Goal: Navigation & Orientation: Find specific page/section

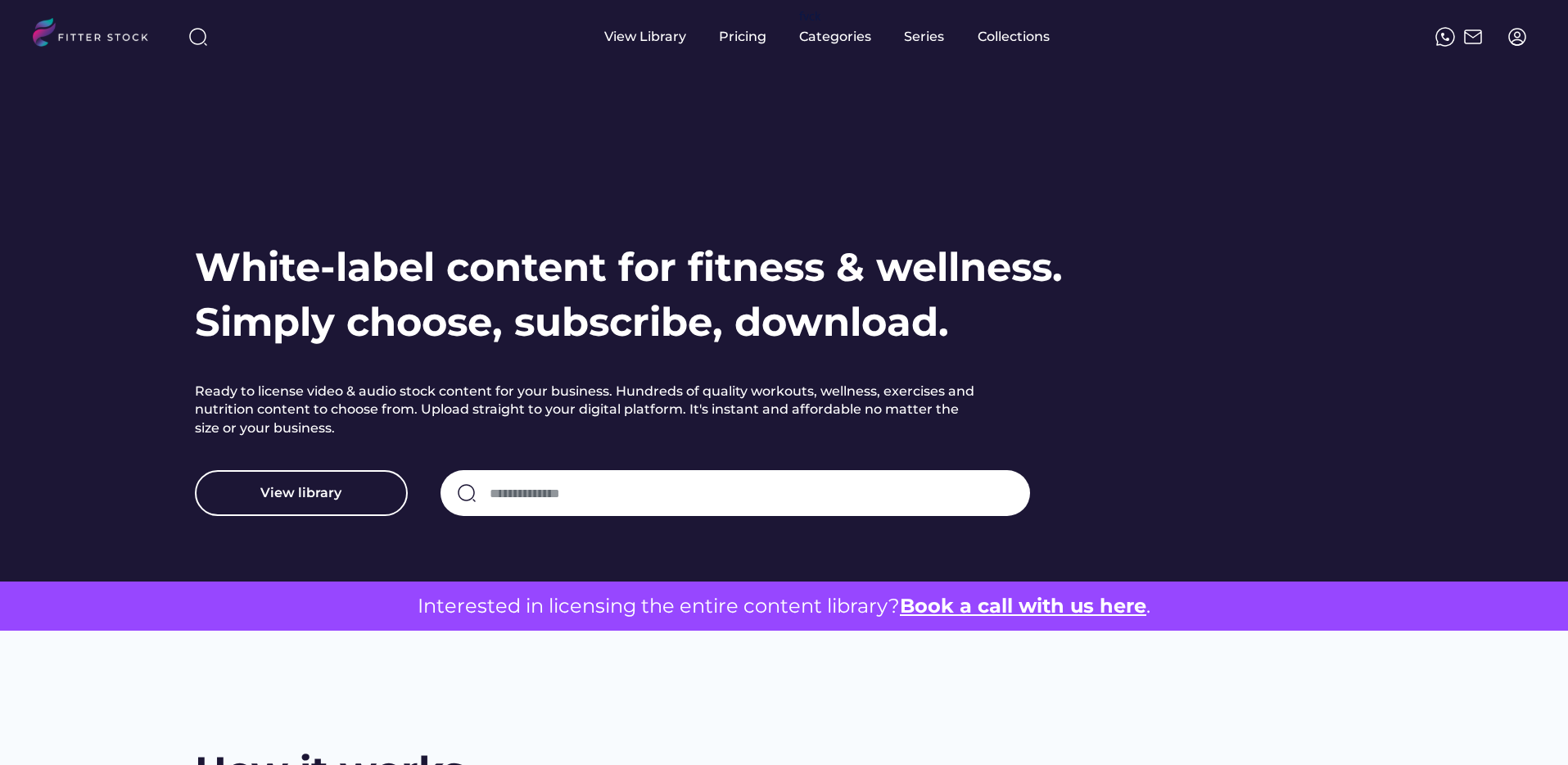
click at [1512, 37] on img at bounding box center [1517, 36] width 19 height 19
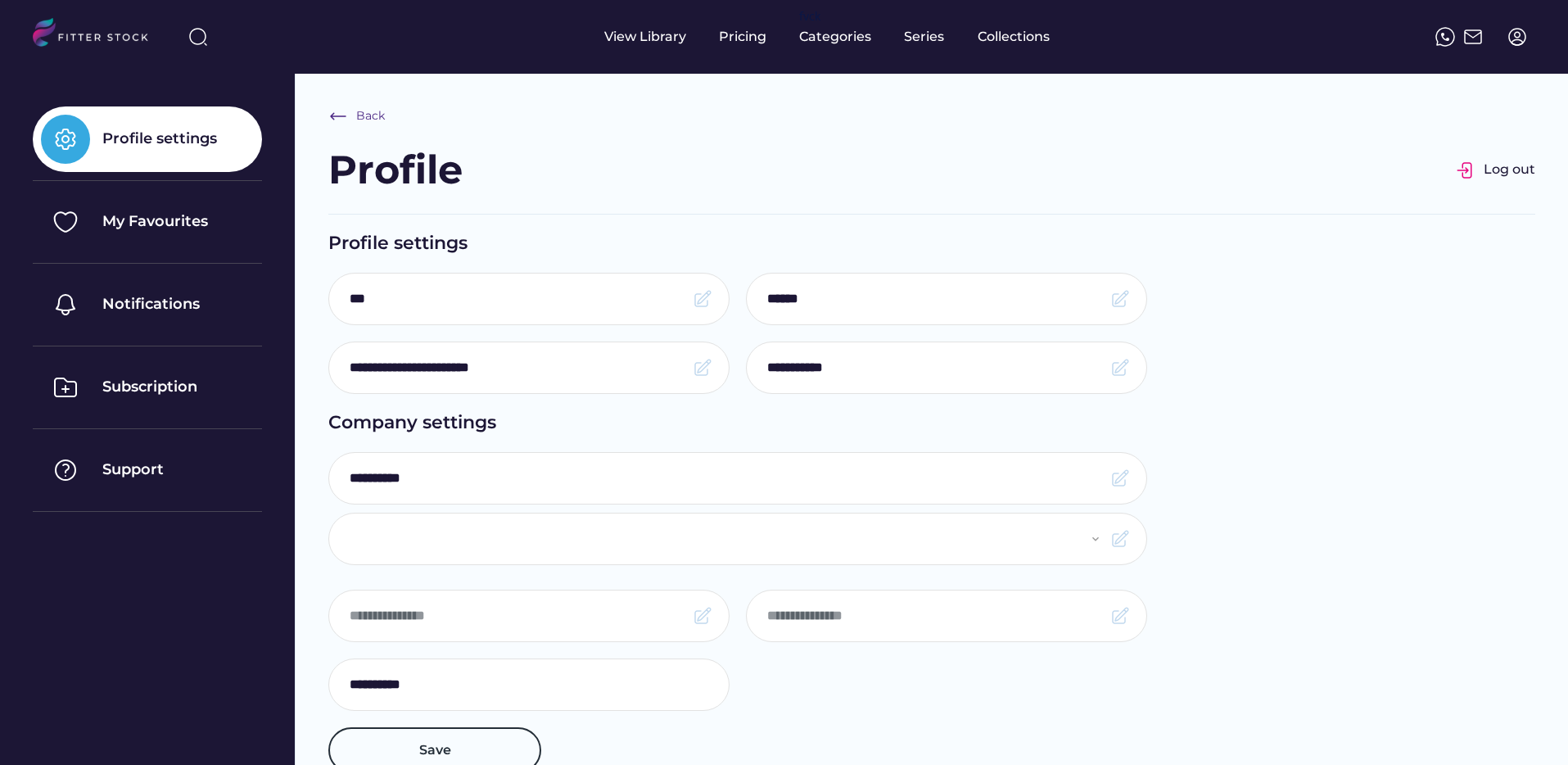
select select "**********"
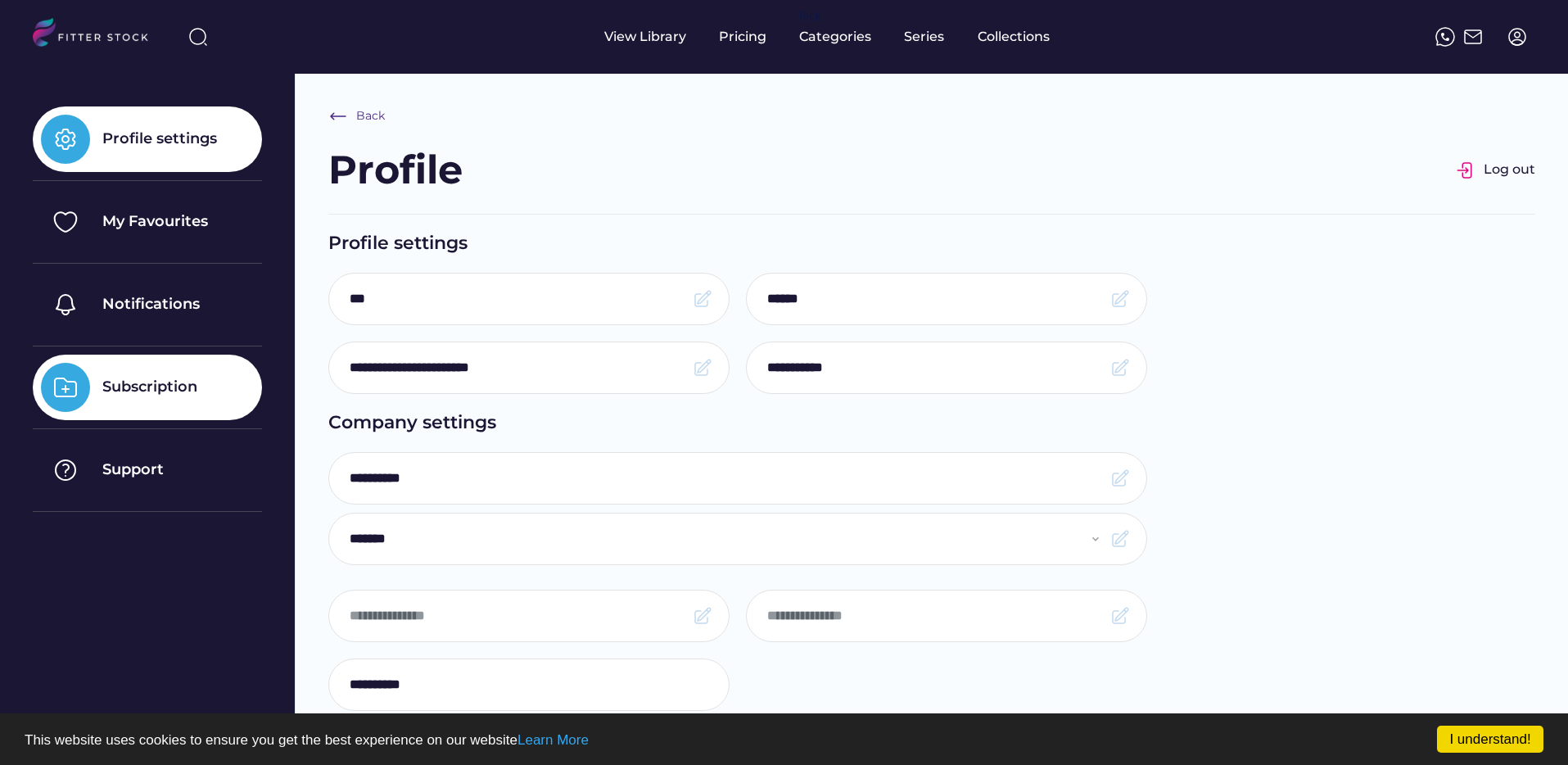
click at [149, 367] on div "Subscription" at bounding box center [147, 387] width 230 height 66
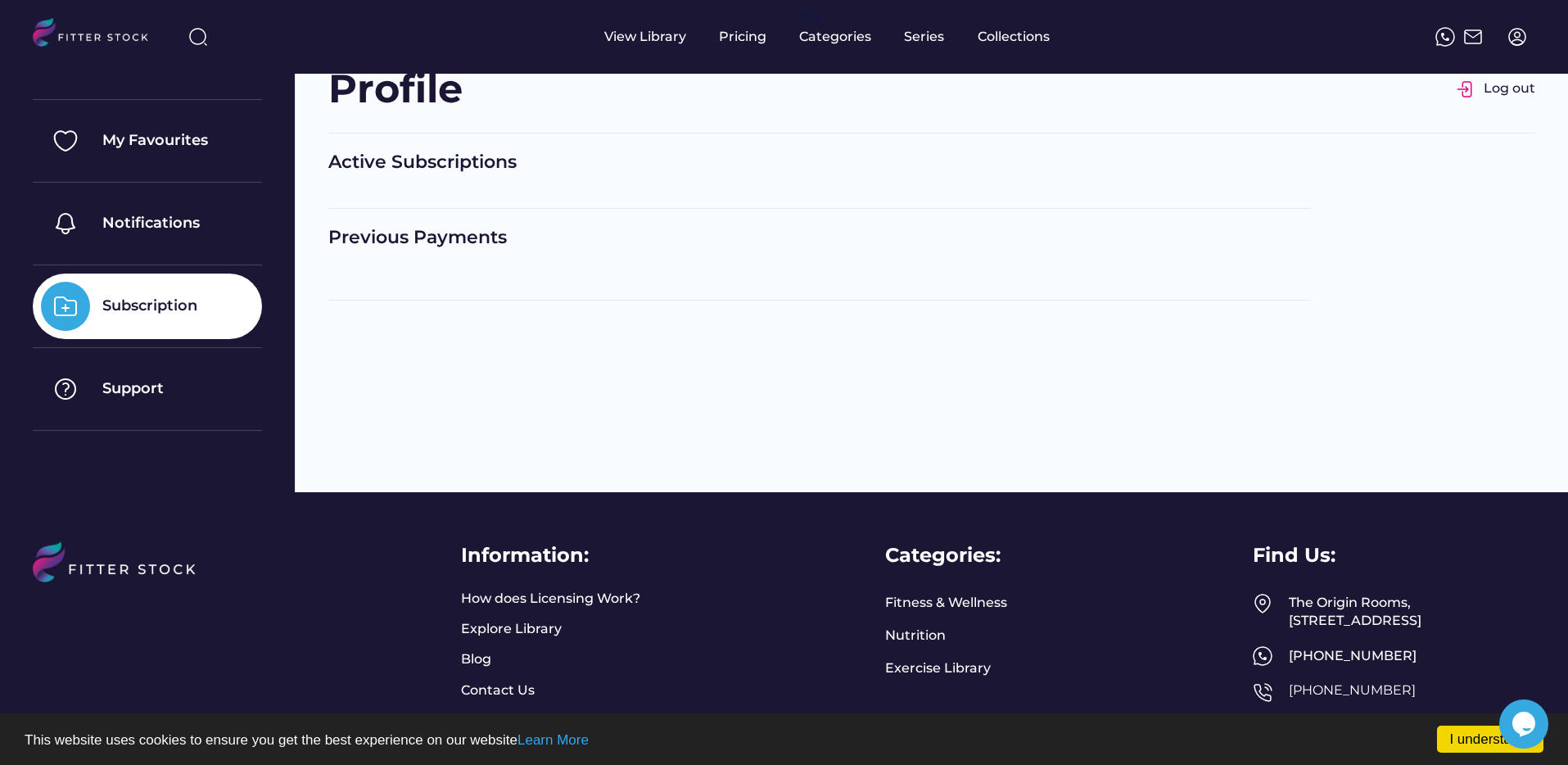
scroll to position [104, 0]
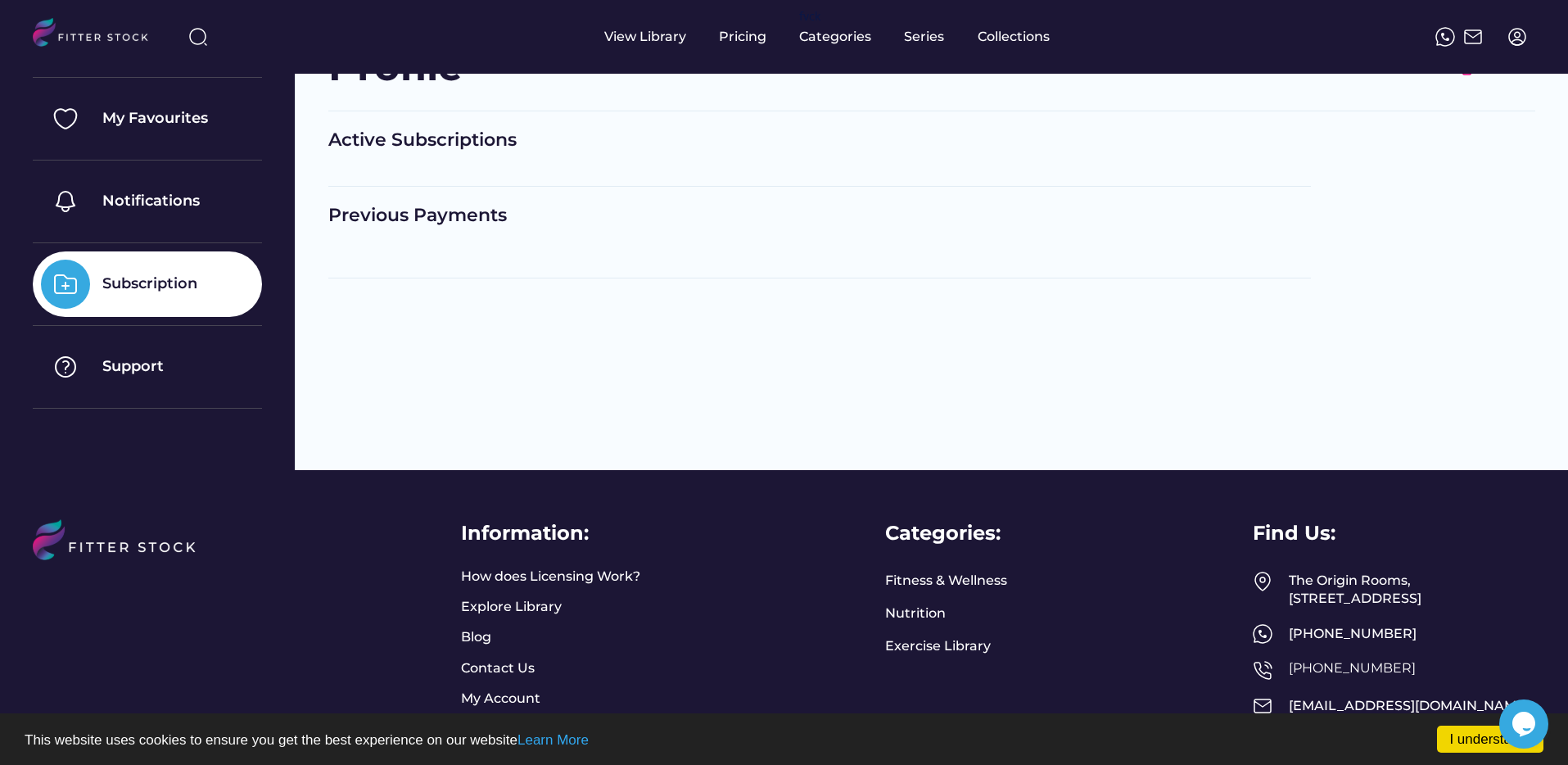
drag, startPoint x: 602, startPoint y: 41, endPoint x: 655, endPoint y: 35, distance: 53.3
click at [602, 41] on div "View Library Pricing fvck Categories Series Collections" at bounding box center [784, 37] width 1502 height 74
click at [655, 35] on div "View Library" at bounding box center [644, 36] width 82 height 18
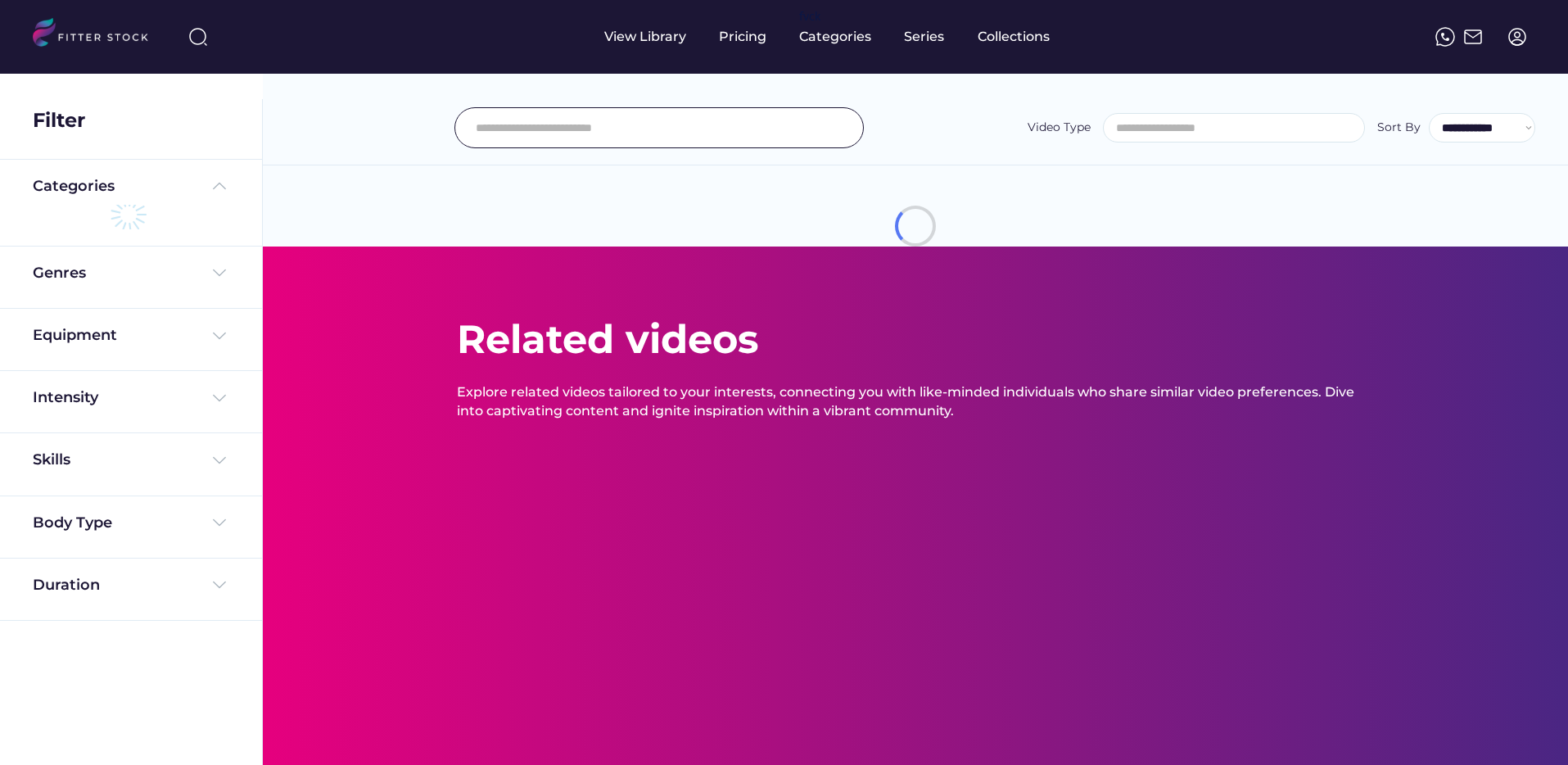
select select
select select "**********"
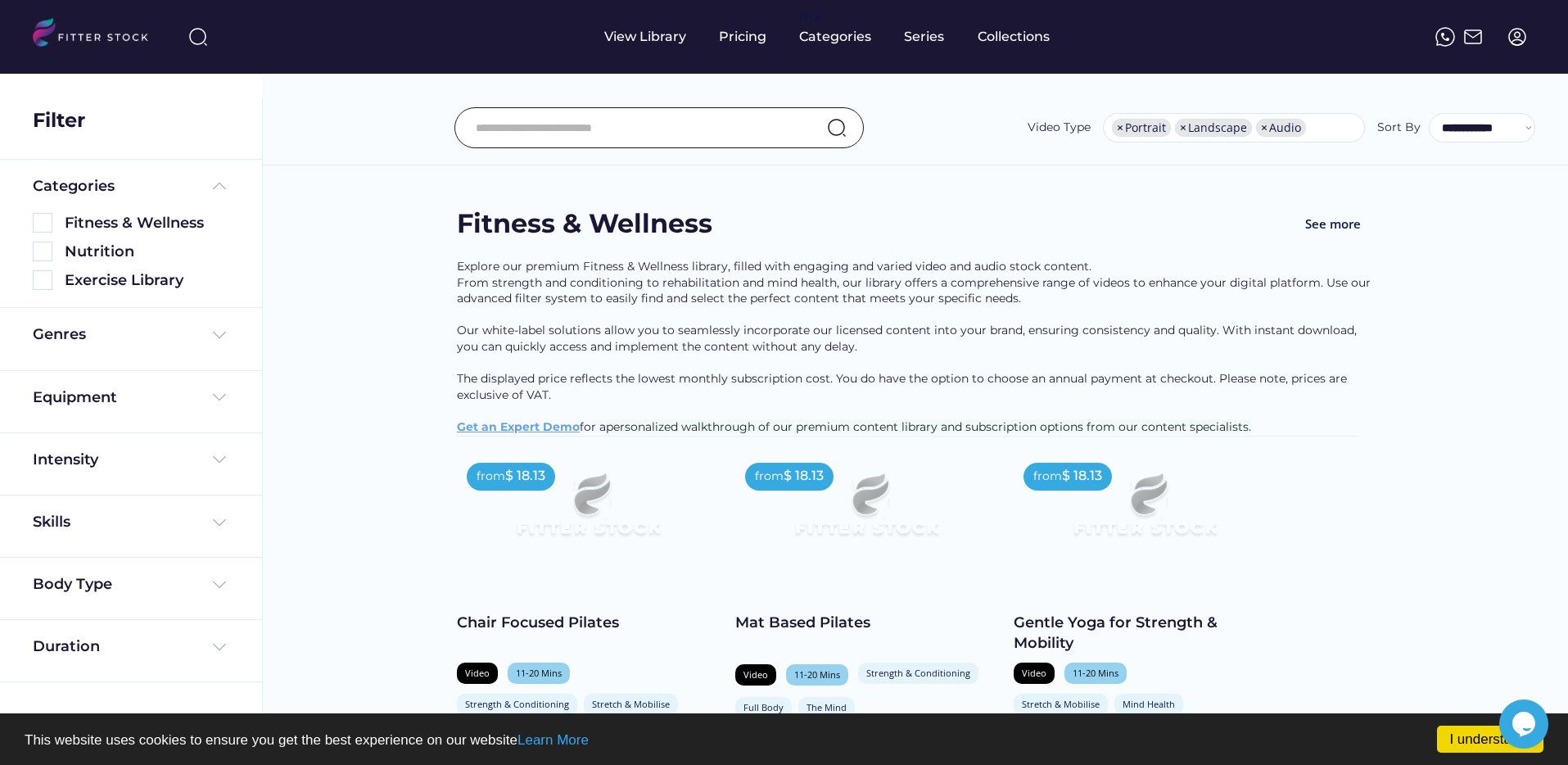
scroll to position [0, 0]
click at [1477, 39] on img at bounding box center [1472, 36] width 19 height 19
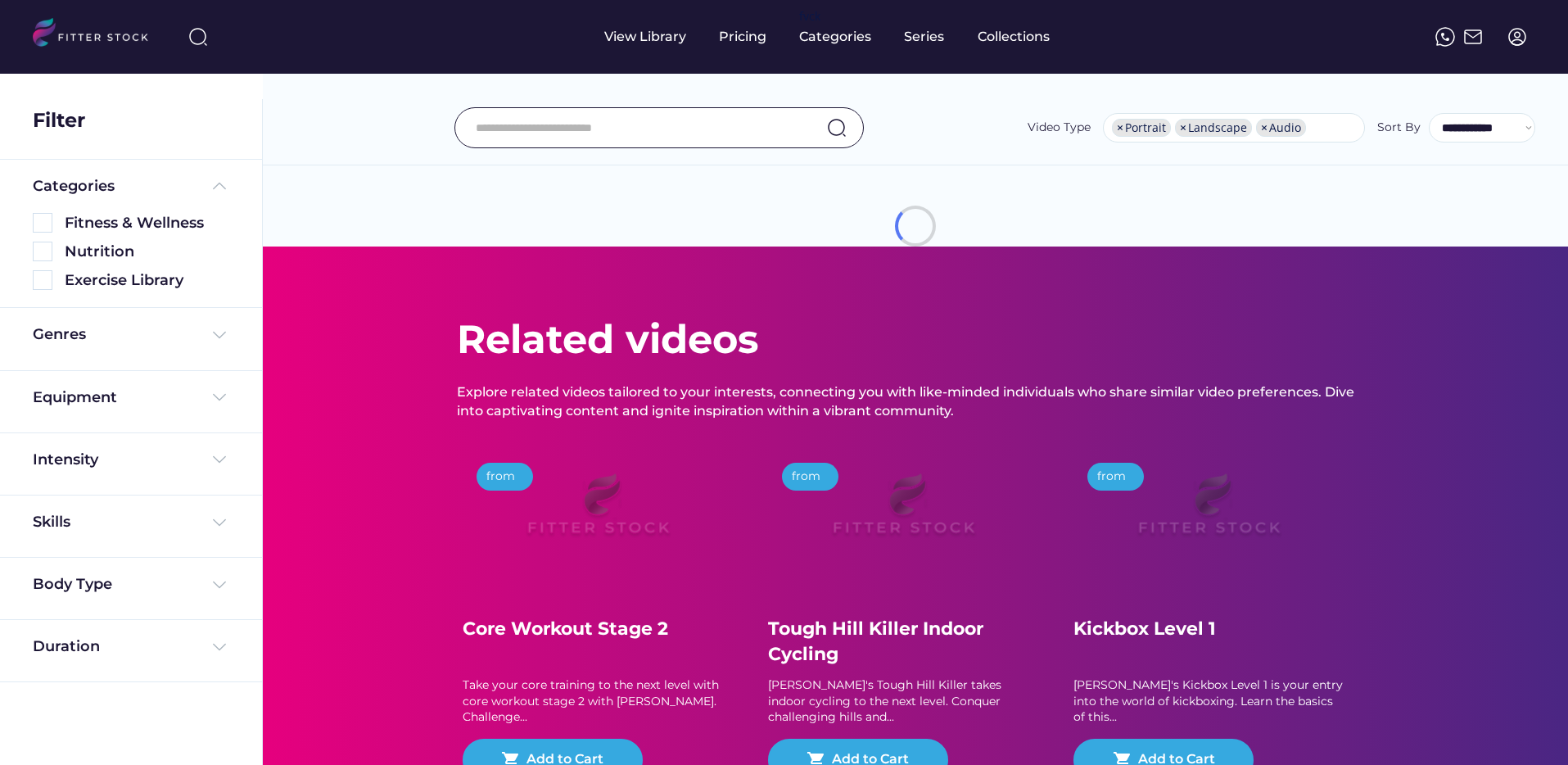
select select "**********"
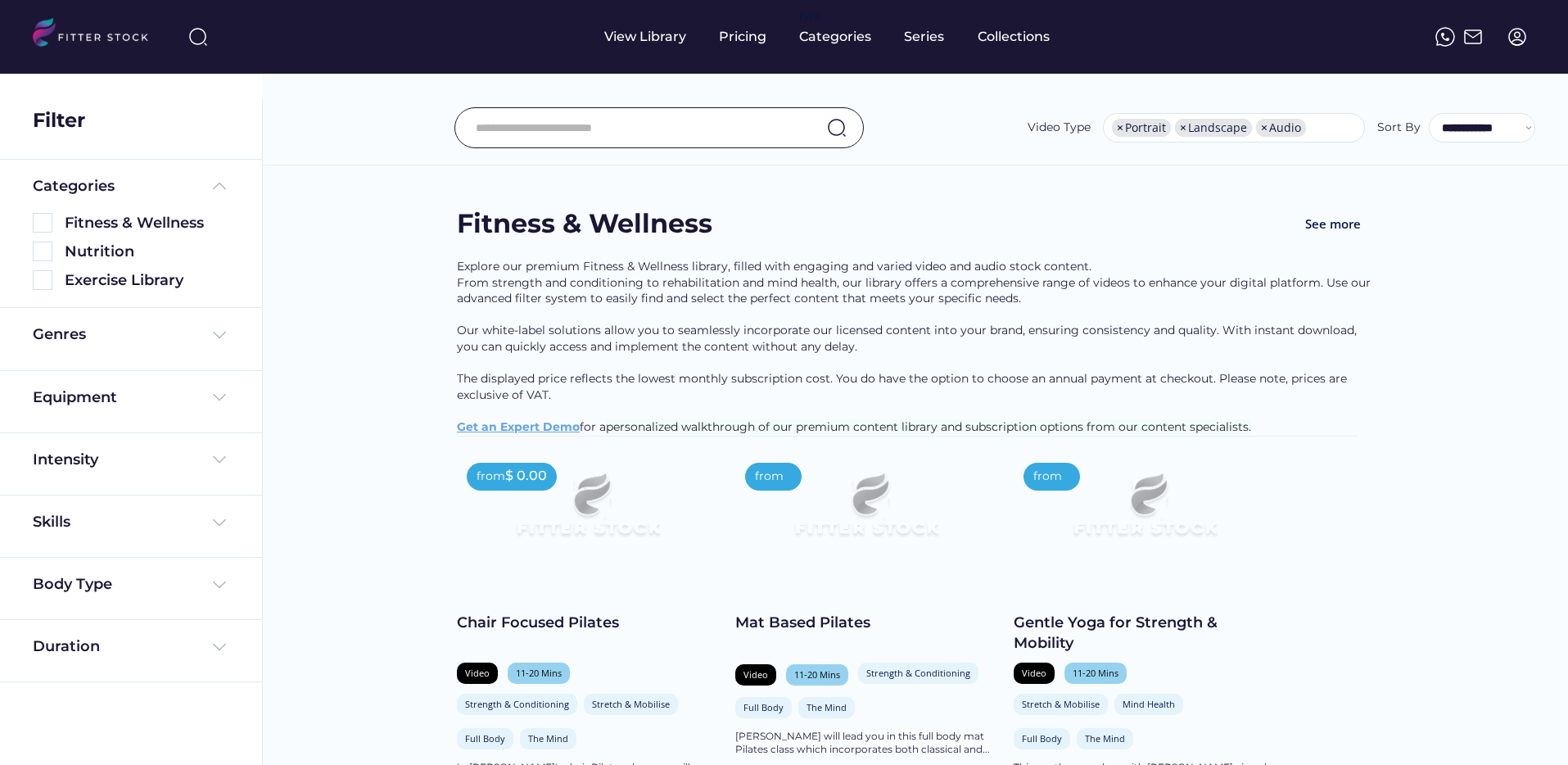
click at [1523, 32] on img at bounding box center [1517, 36] width 19 height 19
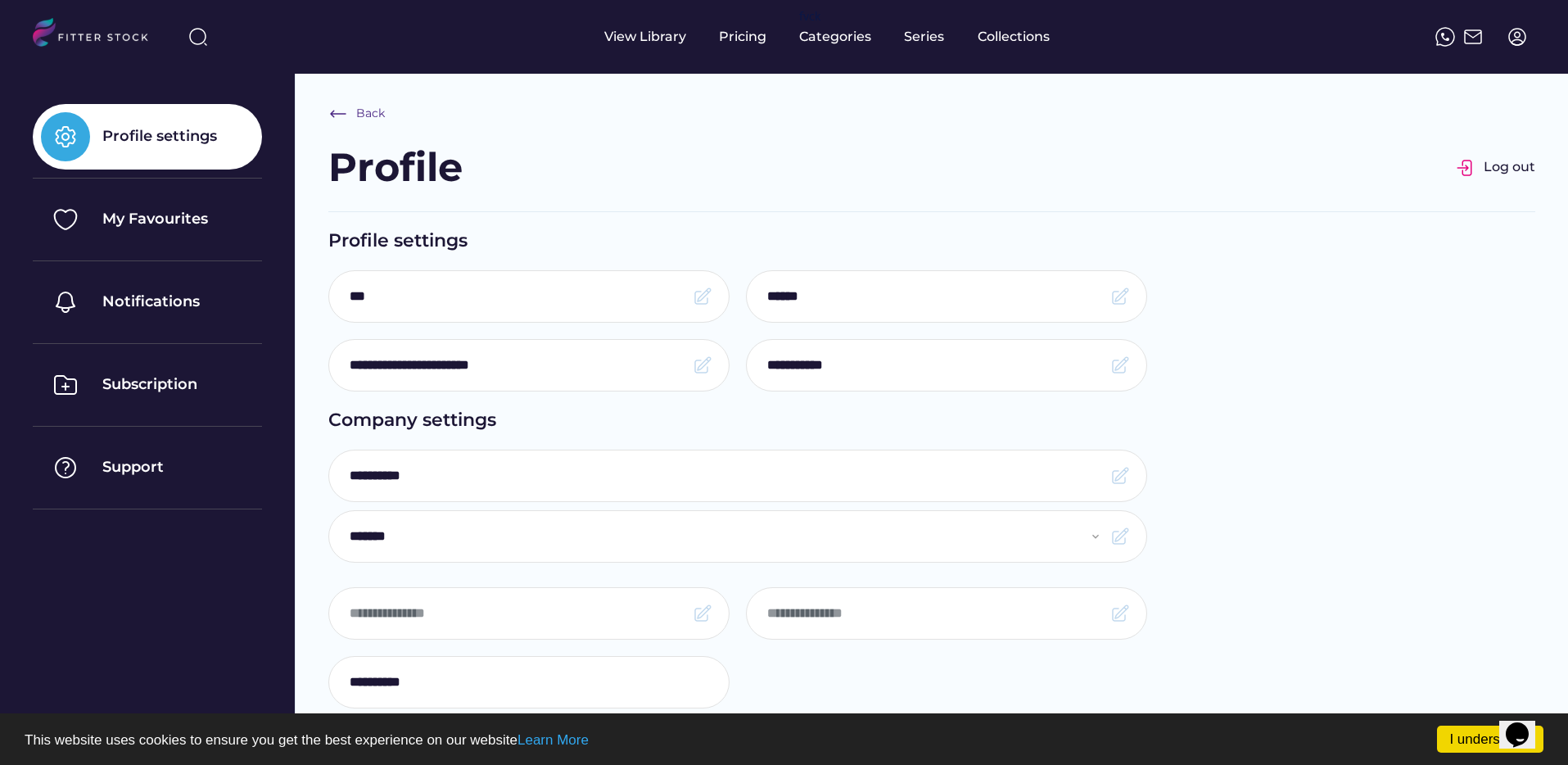
scroll to position [21, 0]
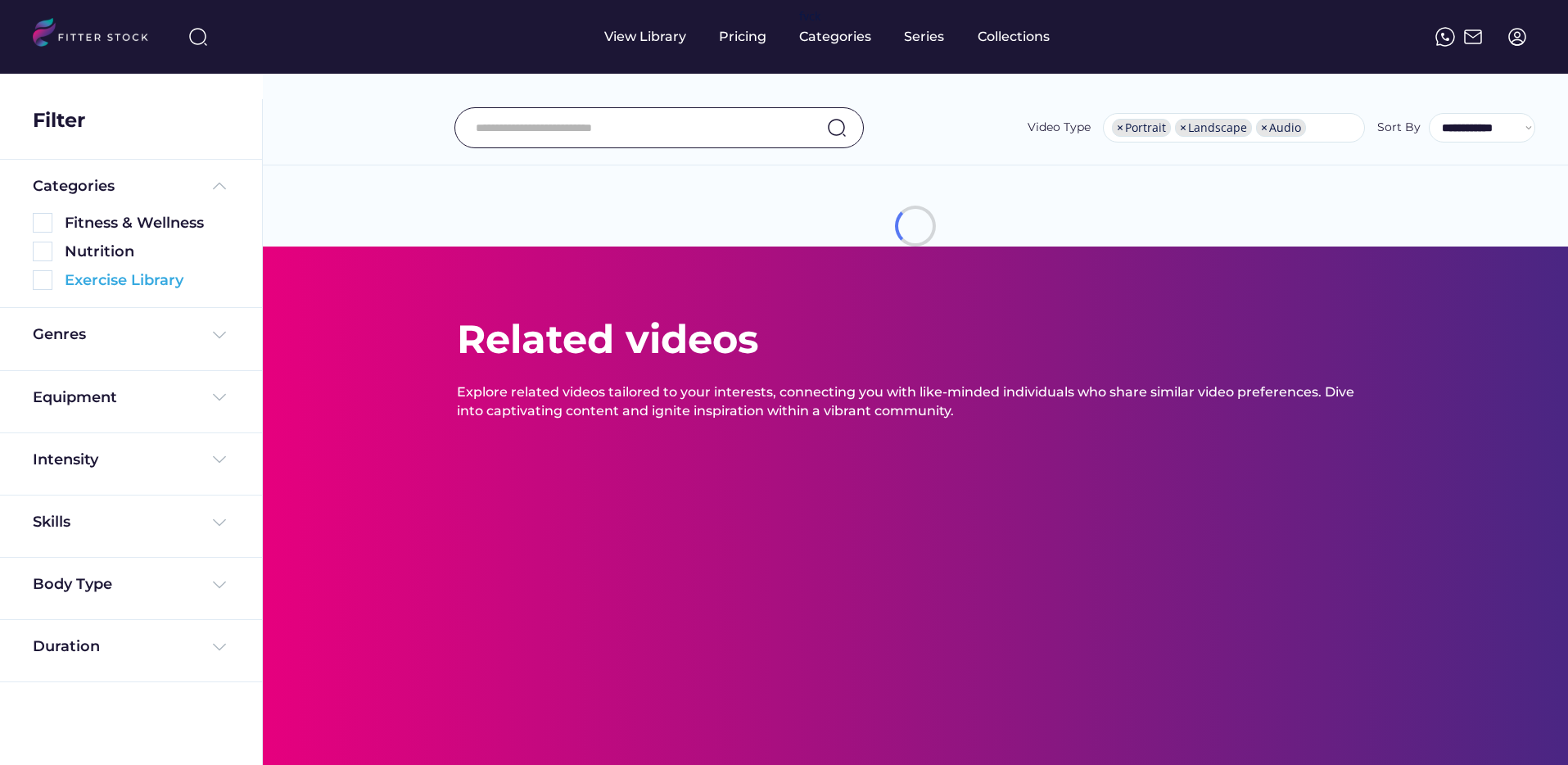
select select "**********"
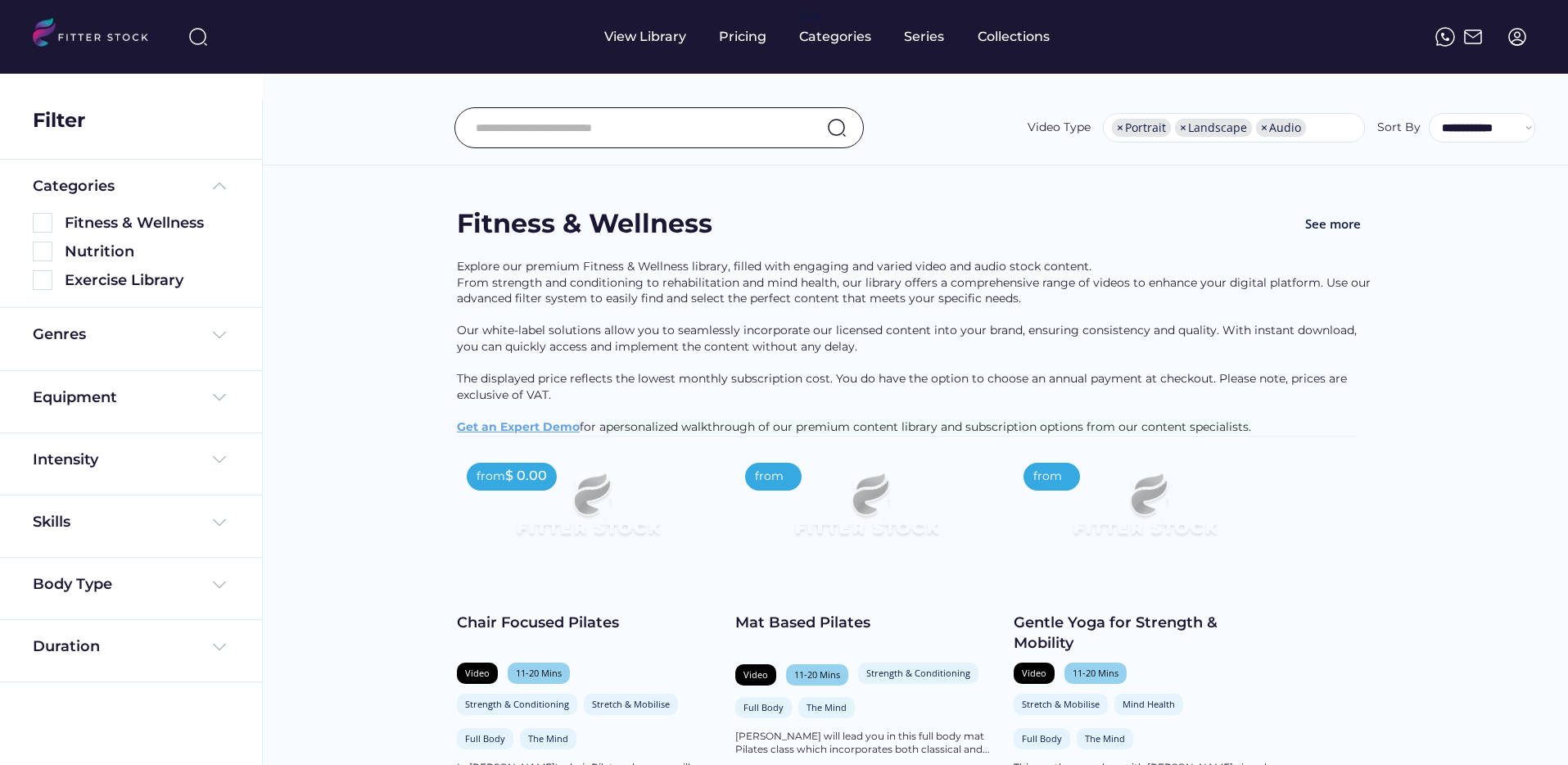
click at [1516, 39] on img at bounding box center [1517, 36] width 19 height 19
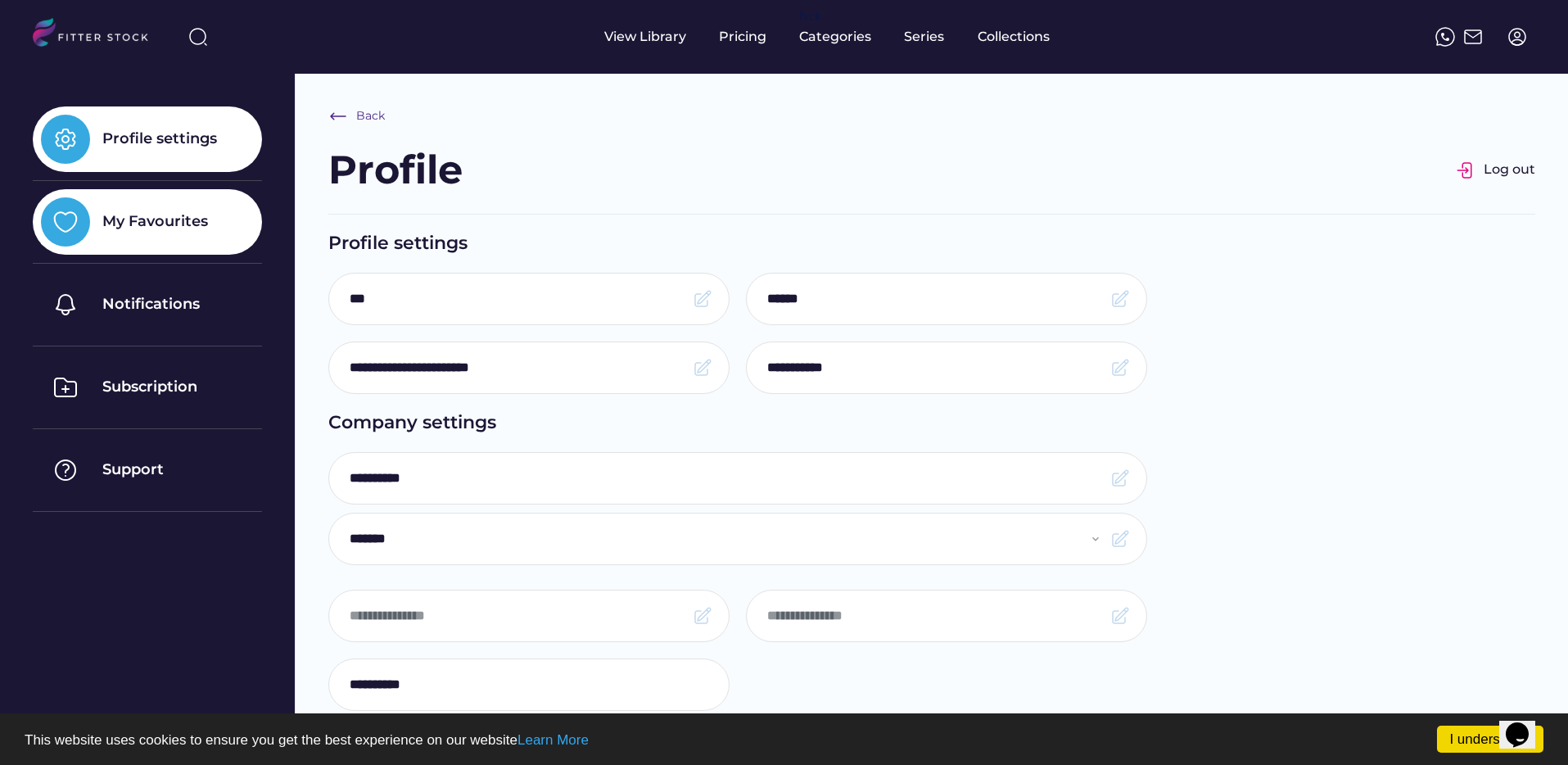
click at [173, 229] on div "My Favourites" at bounding box center [156, 221] width 106 height 20
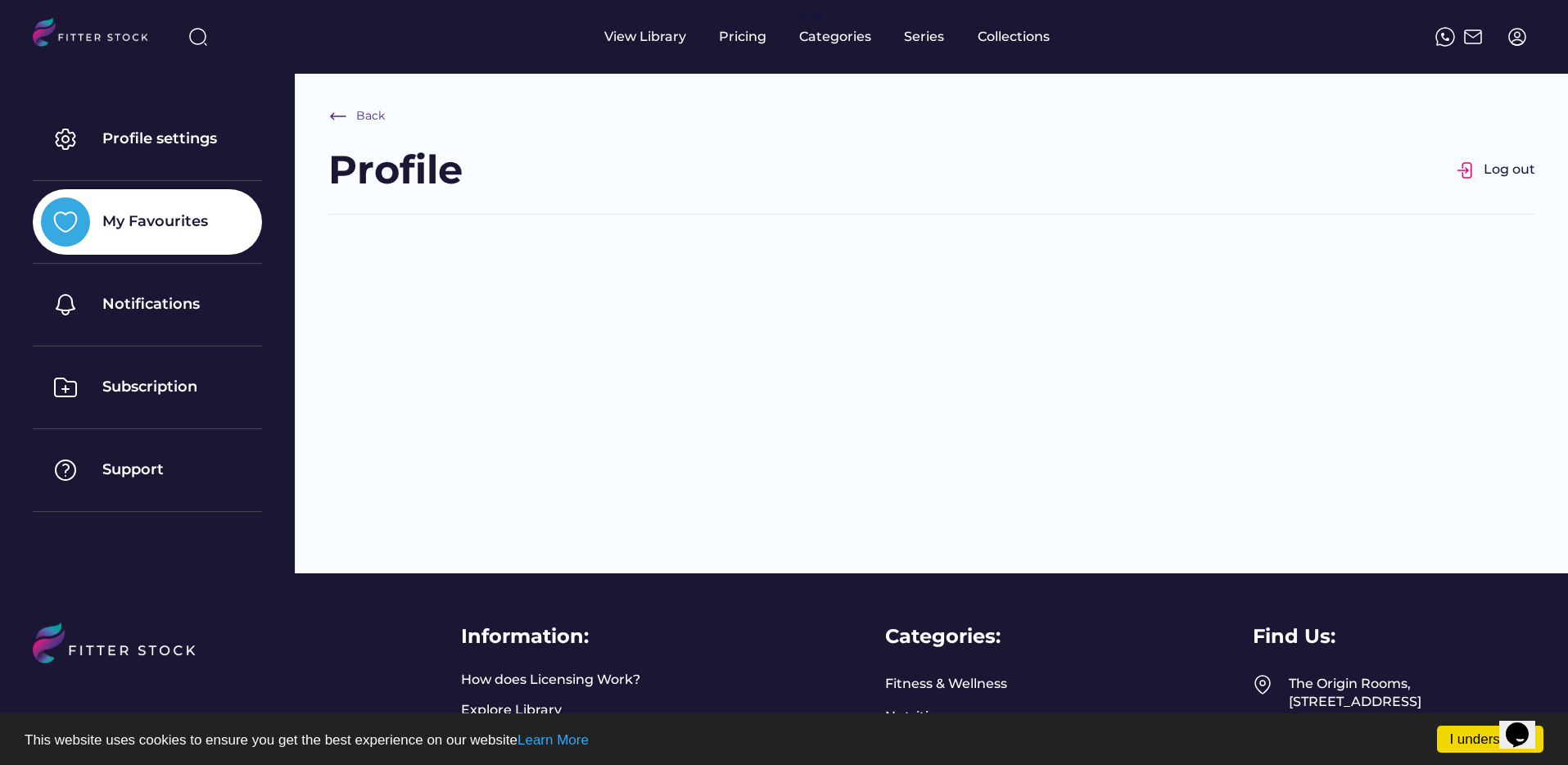
click at [1015, 39] on div "Collections" at bounding box center [1014, 36] width 72 height 18
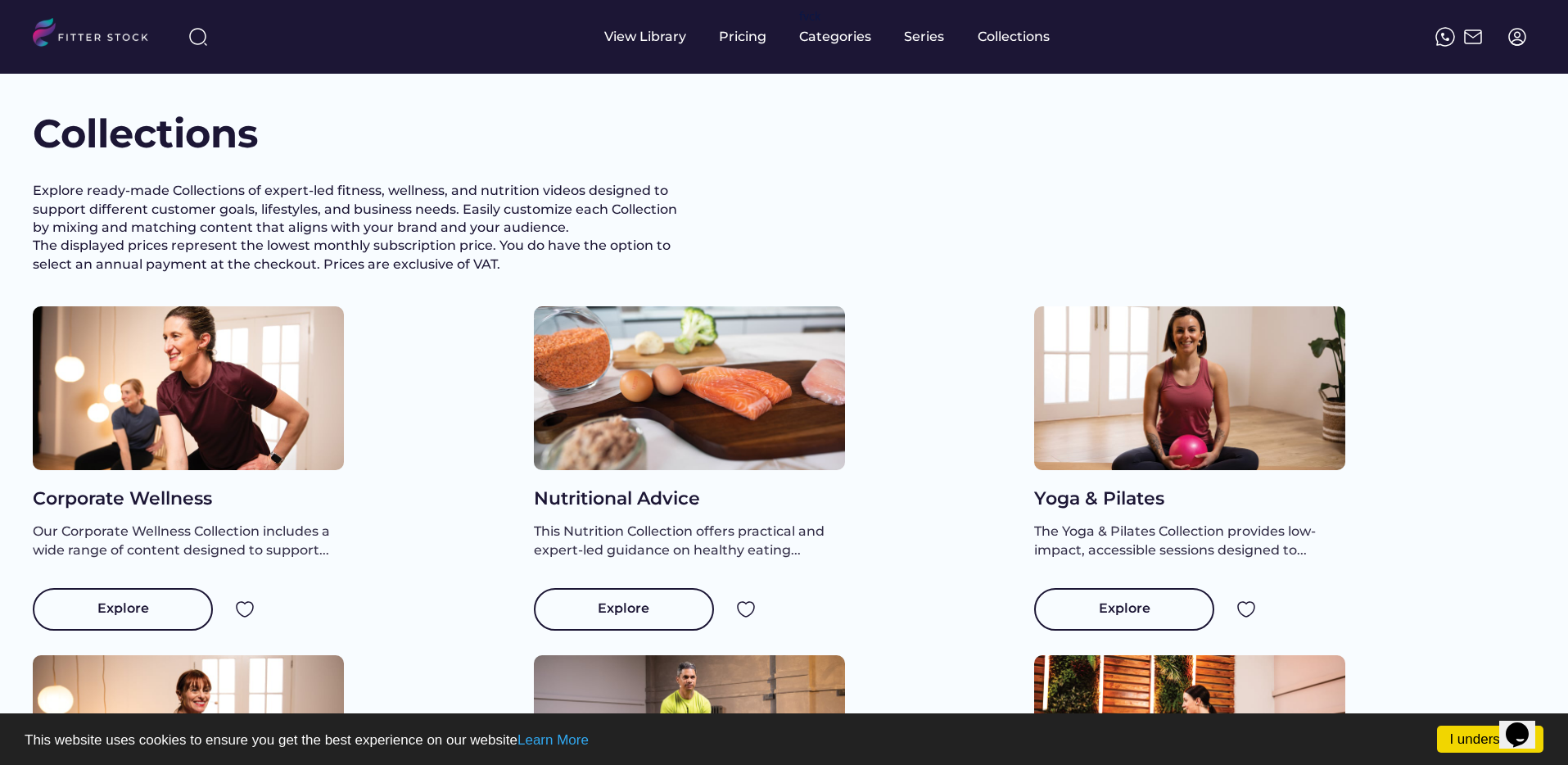
click at [648, 470] on div at bounding box center [690, 388] width 311 height 164
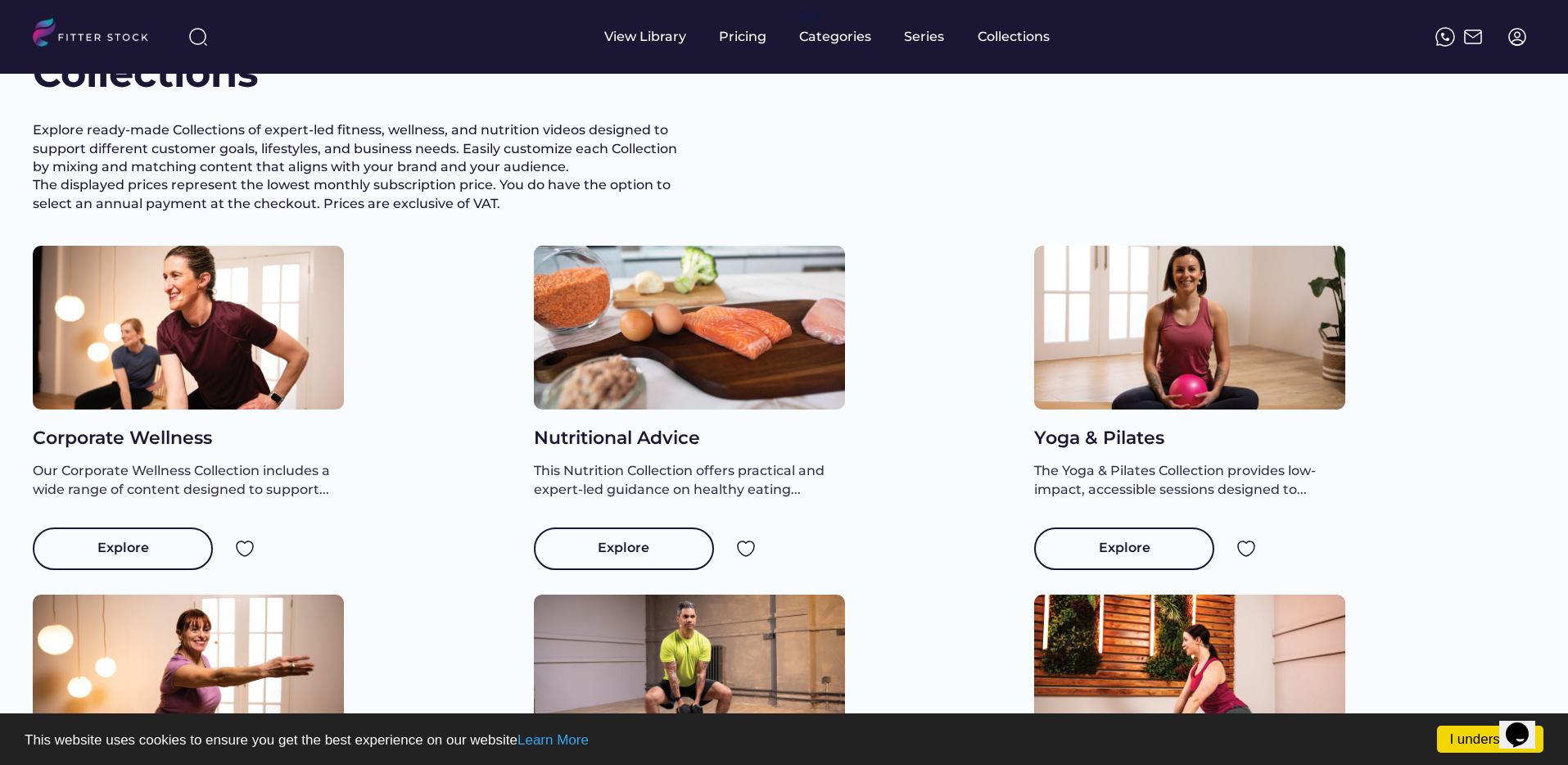
scroll to position [74, 0]
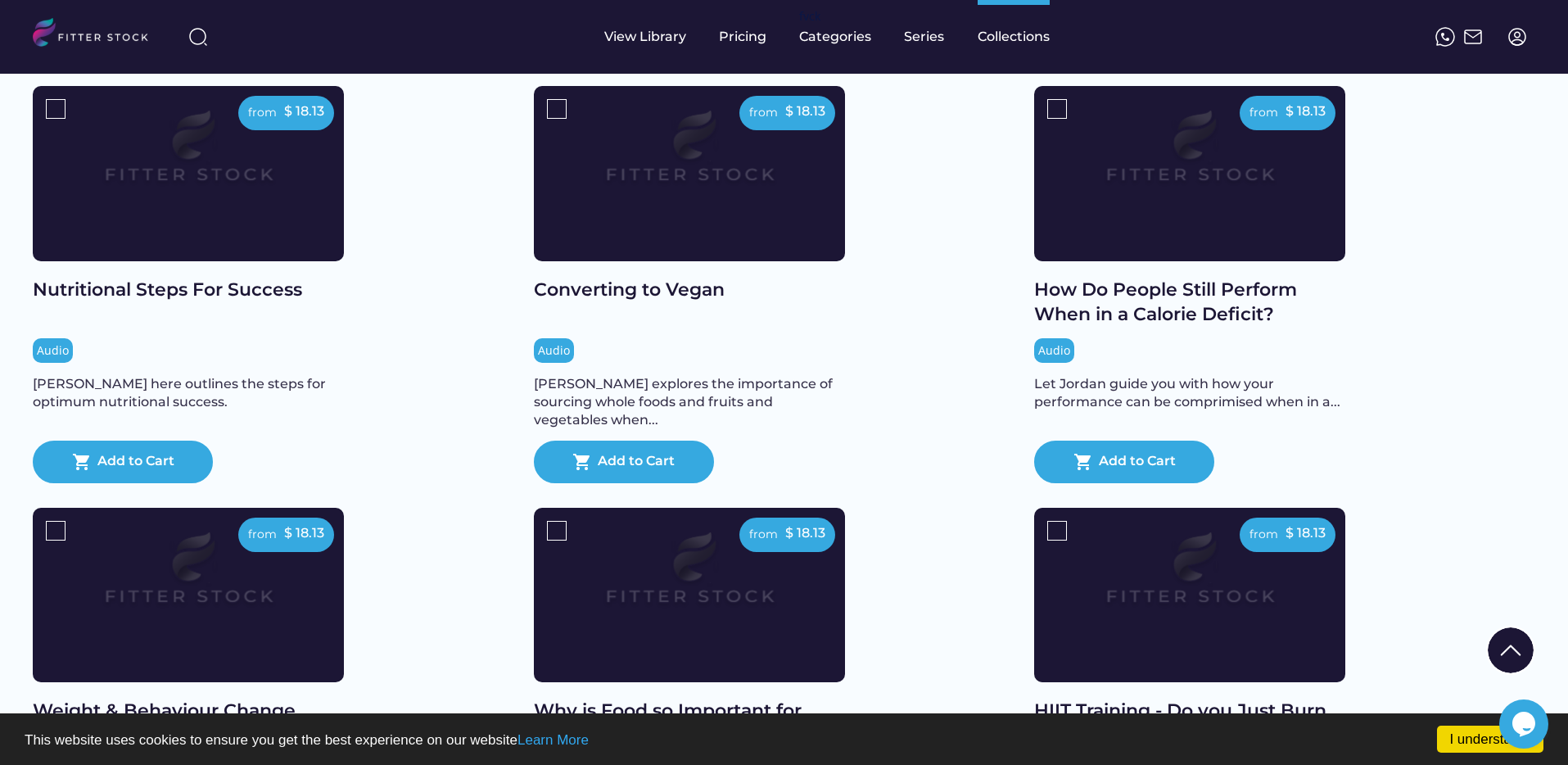
scroll to position [2664, 0]
